Goal: Information Seeking & Learning: Learn about a topic

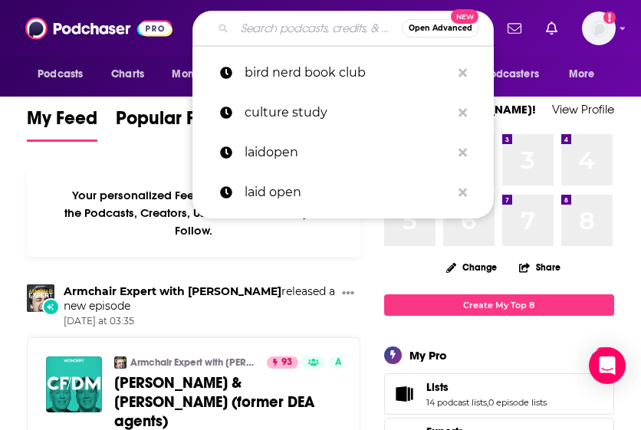
click at [254, 24] on input "Search podcasts, credits, & more..." at bounding box center [317, 28] width 167 height 25
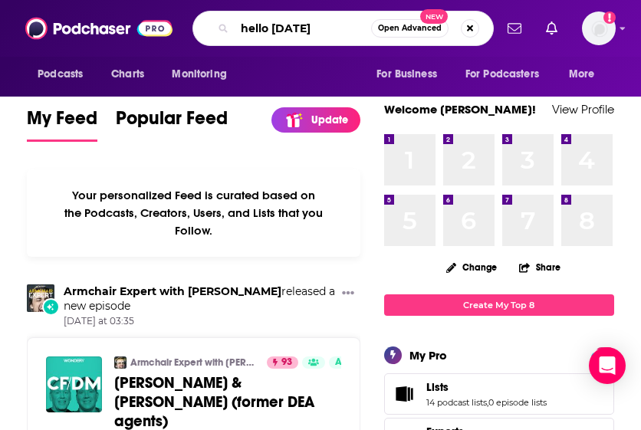
type input "hello [DATE]"
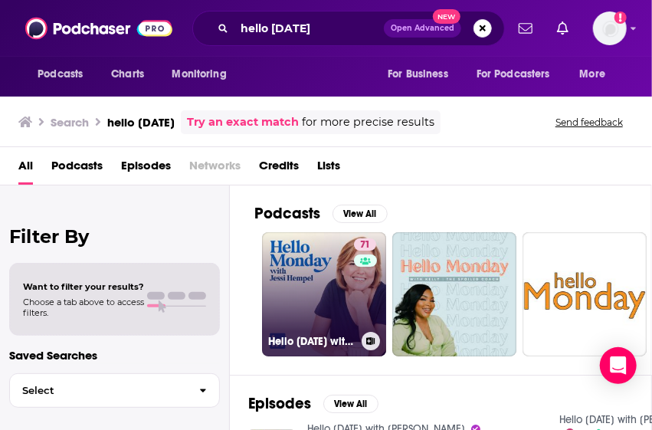
click at [300, 281] on link "71 Hello [DATE] with [PERSON_NAME]" at bounding box center [324, 294] width 124 height 124
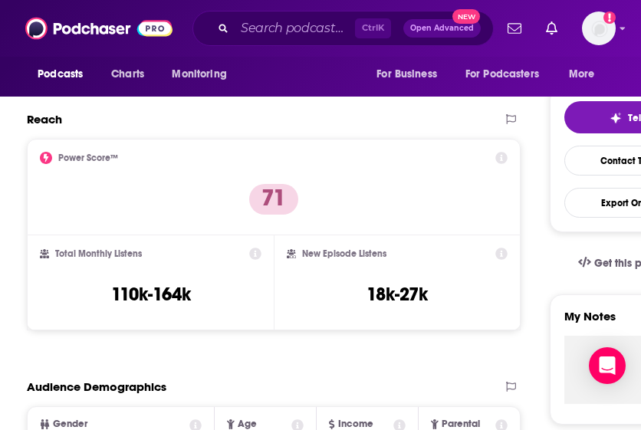
scroll to position [316, 0]
